Goal: Task Accomplishment & Management: Use online tool/utility

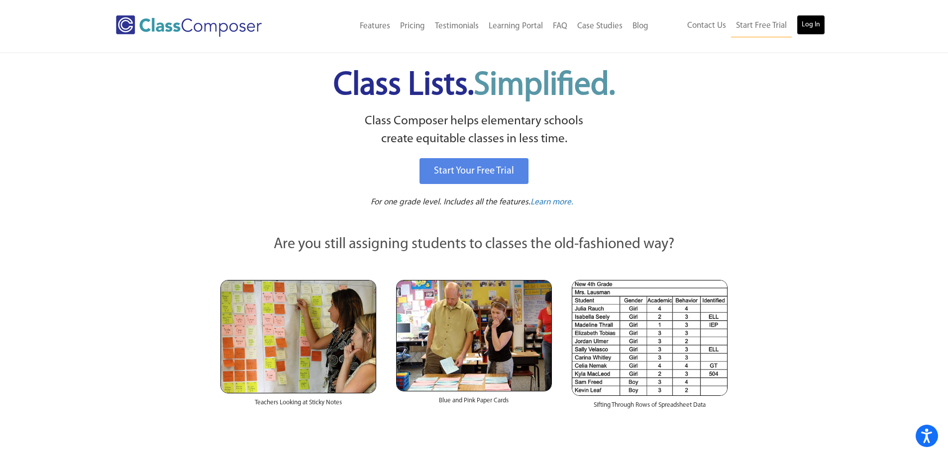
click at [809, 25] on link "Log In" at bounding box center [810, 25] width 28 height 20
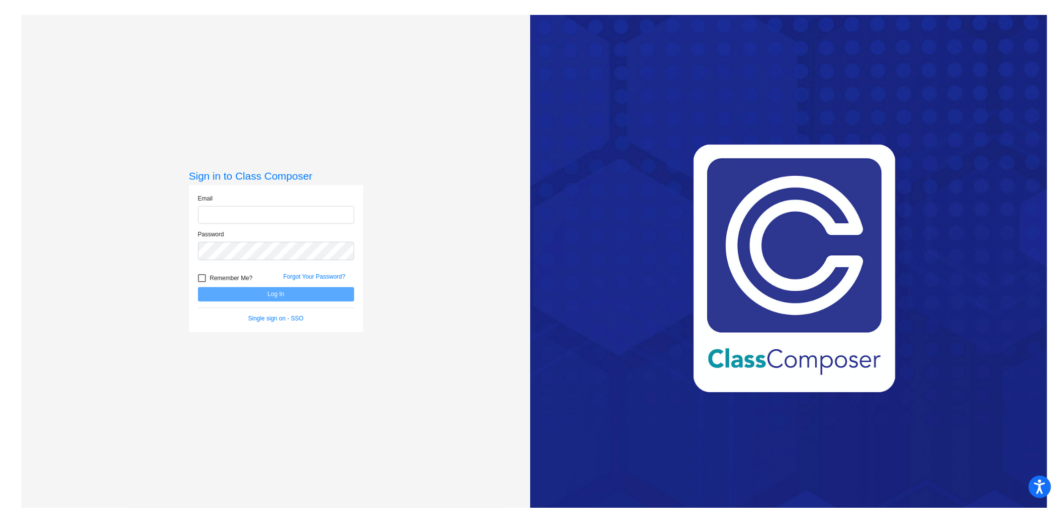
click at [227, 213] on input "email" at bounding box center [276, 215] width 156 height 18
type input "[EMAIL_ADDRESS][DOMAIN_NAME]"
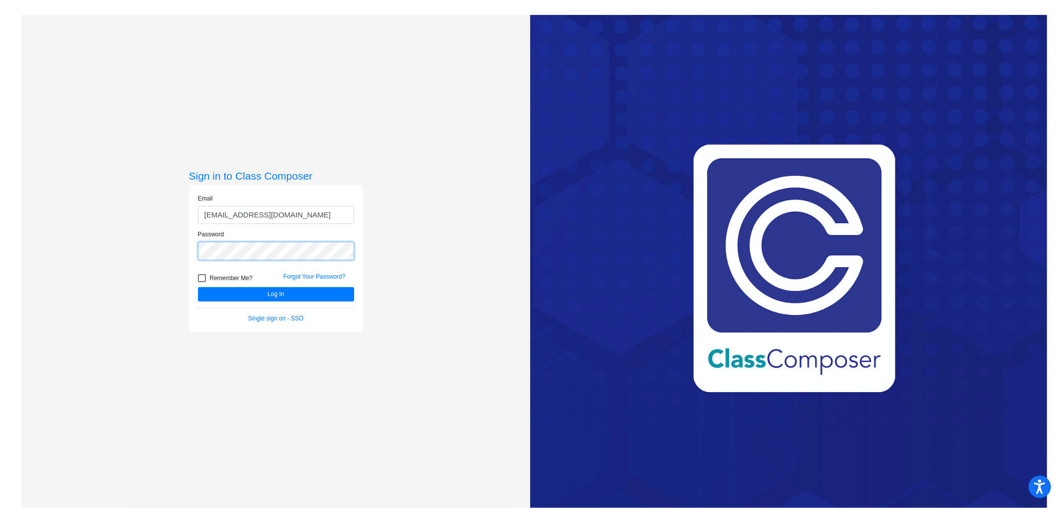
click at [198, 287] on button "Log In" at bounding box center [276, 294] width 156 height 14
click at [180, 253] on div "Sign in to Class Composer Email [EMAIL_ADDRESS][DOMAIN_NAME] Password Remember …" at bounding box center [275, 269] width 509 height 508
click at [198, 287] on button "Log In" at bounding box center [276, 294] width 156 height 14
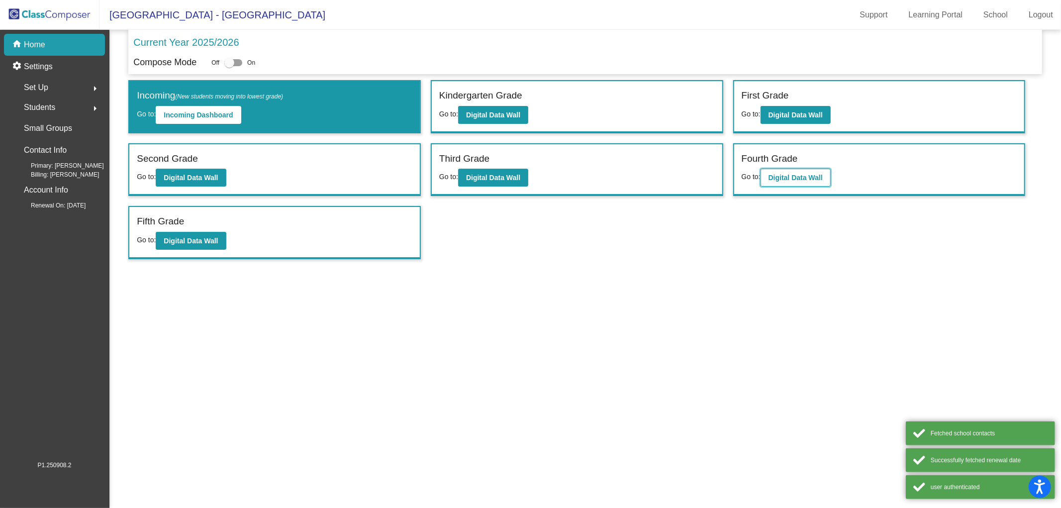
click at [802, 169] on button "Digital Data Wall" at bounding box center [796, 178] width 70 height 18
